Goal: Transaction & Acquisition: Register for event/course

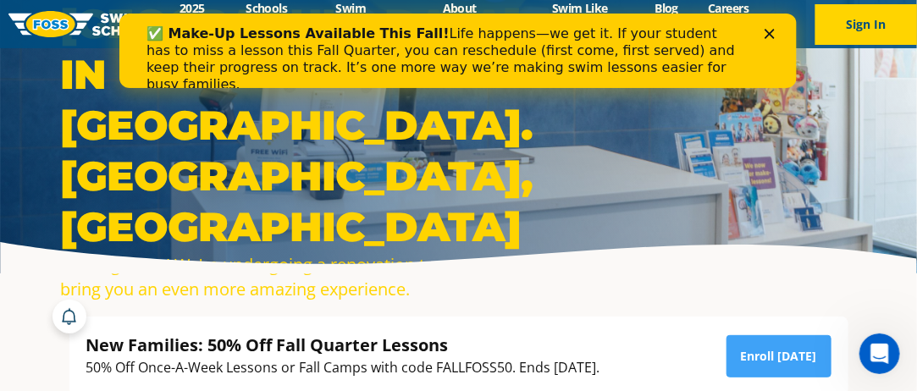
click at [770, 31] on icon "Close" at bounding box center [770, 34] width 10 height 10
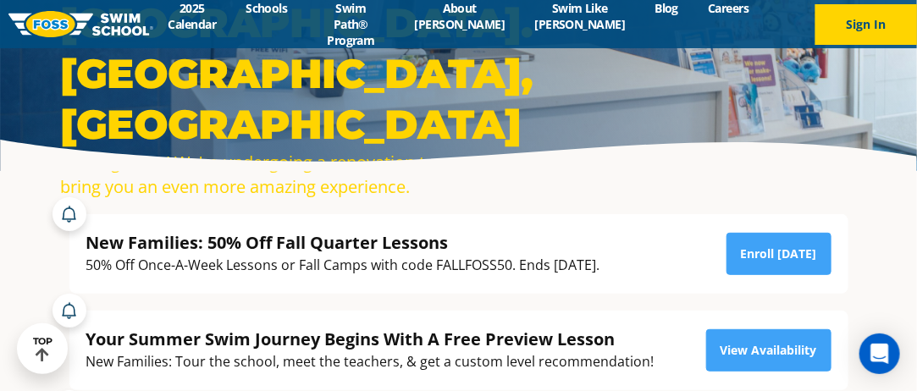
scroll to position [112, 0]
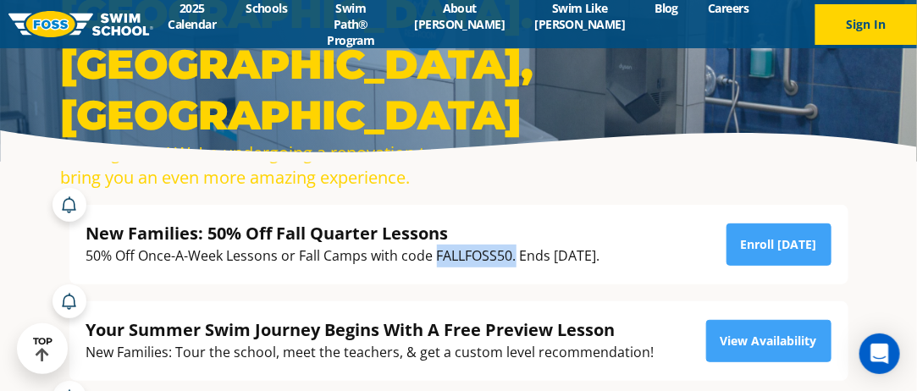
drag, startPoint x: 515, startPoint y: 256, endPoint x: 437, endPoint y: 263, distance: 78.3
click at [437, 263] on div "50% Off Once-A-Week Lessons or Fall Camps with code FALLFOSS50. Ends [DATE]." at bounding box center [343, 256] width 514 height 23
copy div "FALLFOSS50."
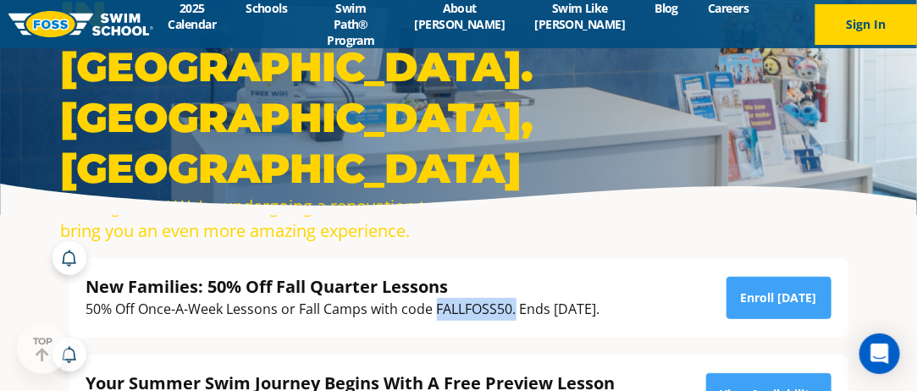
scroll to position [76, 0]
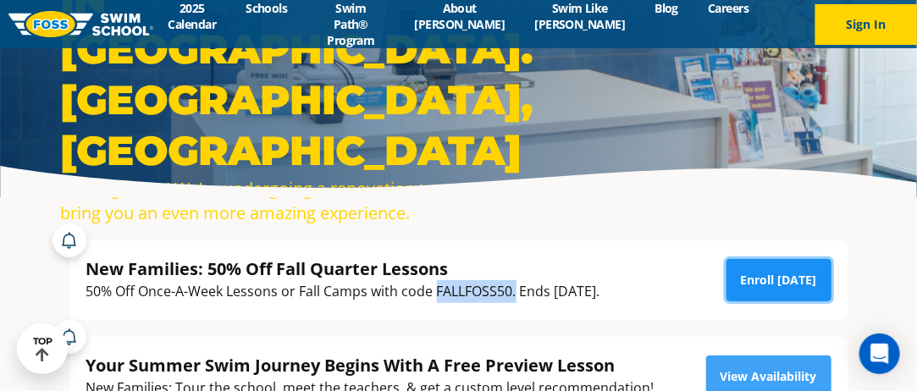
click at [774, 280] on link "Enroll [DATE]" at bounding box center [779, 280] width 105 height 42
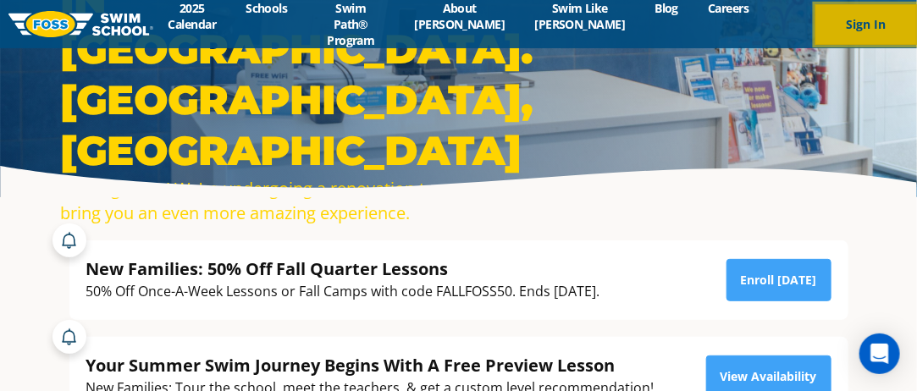
click at [859, 23] on button "Sign In" at bounding box center [867, 24] width 102 height 41
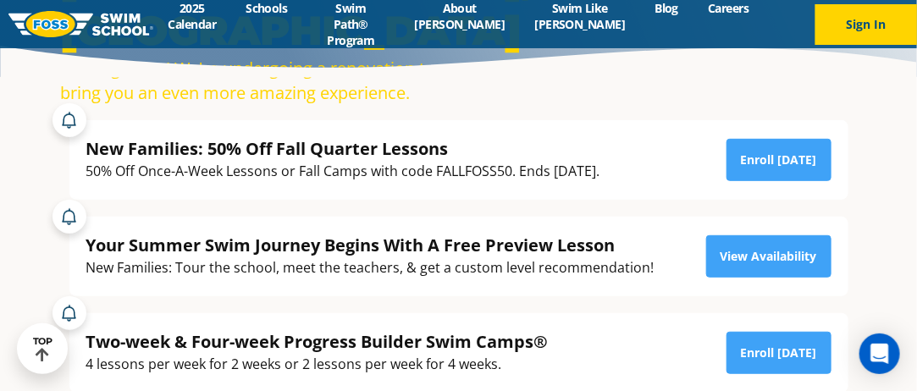
scroll to position [179, 0]
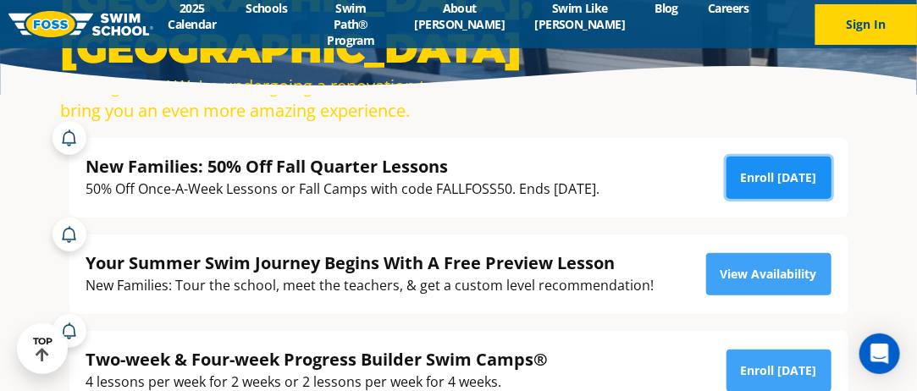
click at [778, 180] on link "Enroll [DATE]" at bounding box center [779, 178] width 105 height 42
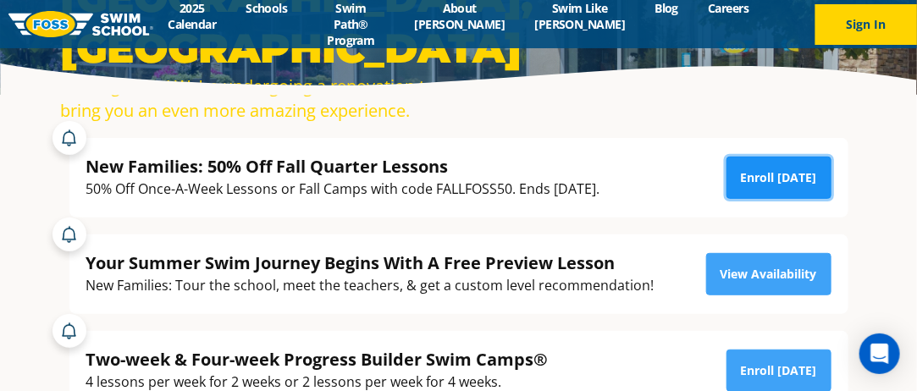
click at [782, 180] on link "Enroll [DATE]" at bounding box center [779, 178] width 105 height 42
click at [784, 184] on link "Enroll [DATE]" at bounding box center [779, 178] width 105 height 42
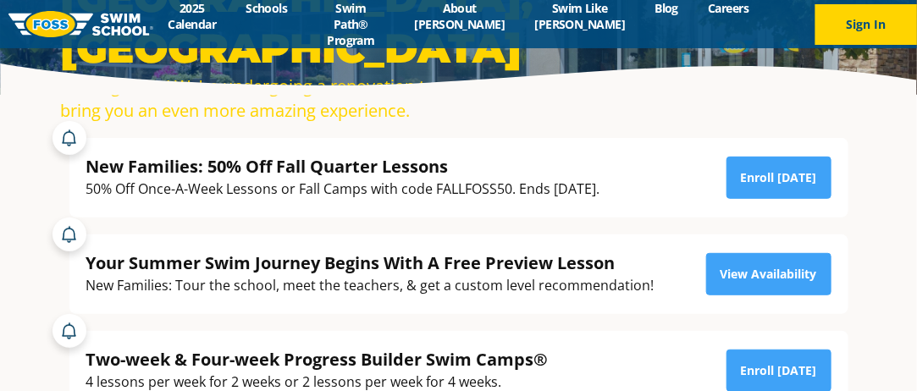
scroll to position [179, 0]
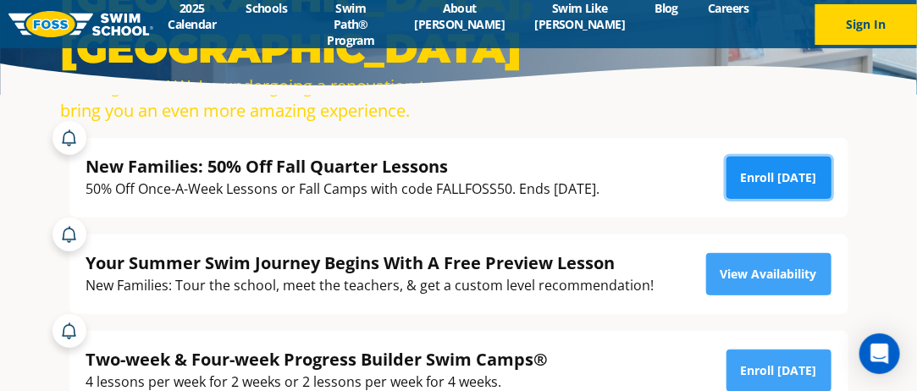
click at [769, 182] on link "Enroll [DATE]" at bounding box center [779, 178] width 105 height 42
